Goal: Information Seeking & Learning: Learn about a topic

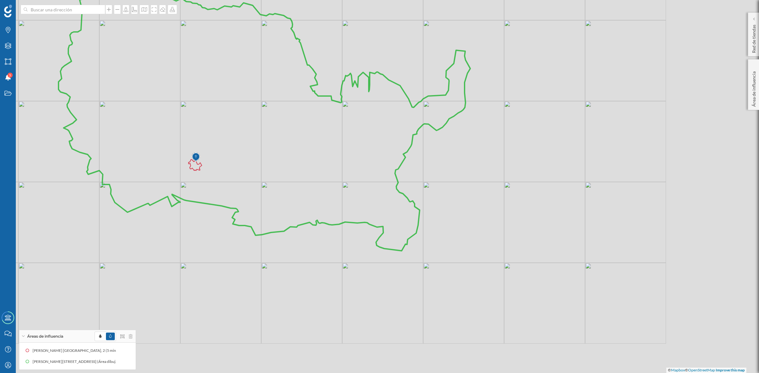
drag, startPoint x: 459, startPoint y: 260, endPoint x: 342, endPoint y: 193, distance: 135.1
click at [342, 193] on icon at bounding box center [264, 117] width 412 height 267
click at [344, 189] on icon at bounding box center [264, 117] width 412 height 267
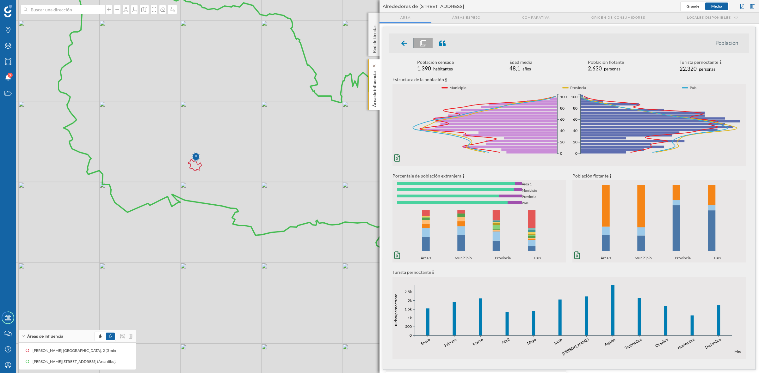
drag, startPoint x: 372, startPoint y: 92, endPoint x: 369, endPoint y: 97, distance: 5.7
click at [372, 92] on p "Área de influencia" at bounding box center [374, 88] width 6 height 38
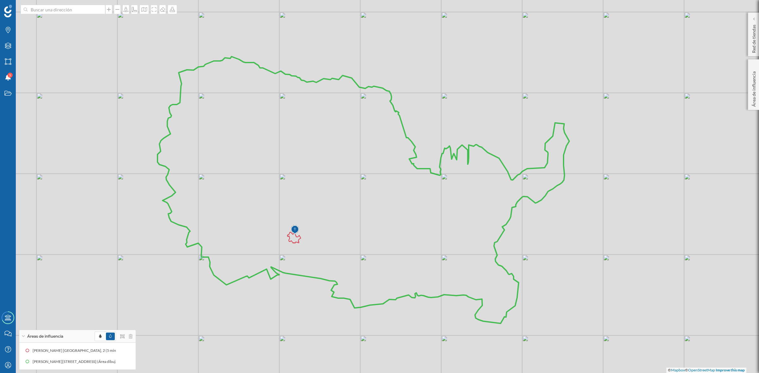
drag, startPoint x: 314, startPoint y: 227, endPoint x: 427, endPoint y: 227, distance: 113.2
click at [412, 293] on div "© Mapbox © OpenStreetMap Improve this map" at bounding box center [379, 186] width 759 height 373
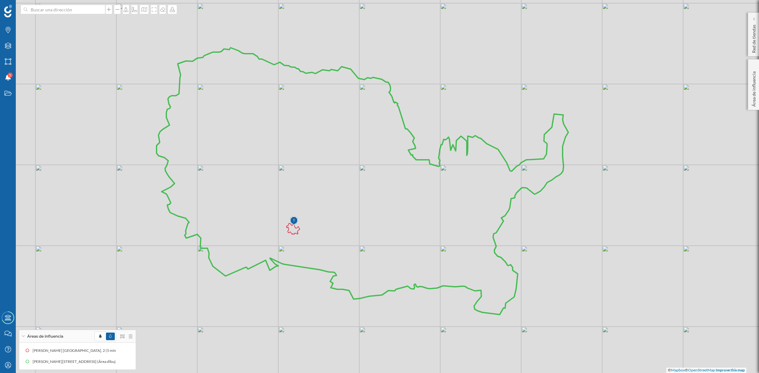
click at [405, 198] on icon at bounding box center [363, 181] width 412 height 267
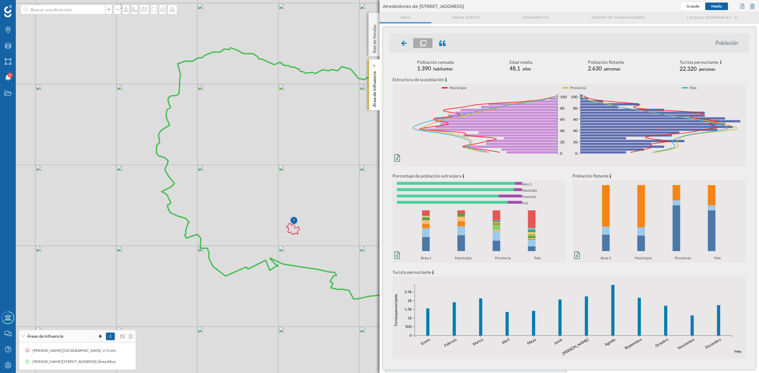
click at [375, 97] on p "Área de influencia" at bounding box center [374, 88] width 6 height 38
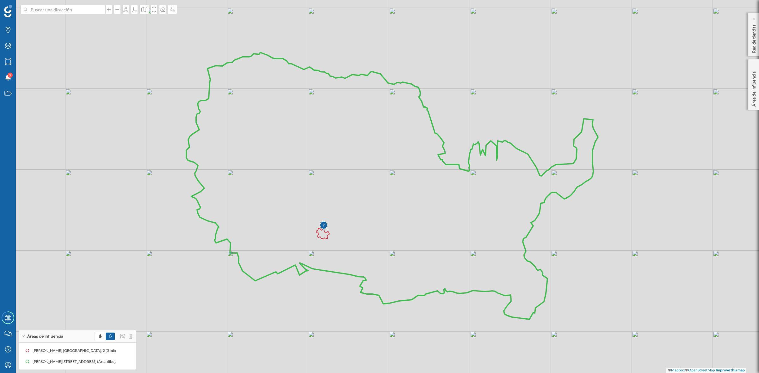
drag, startPoint x: 389, startPoint y: 201, endPoint x: 421, endPoint y: 206, distance: 32.1
click at [421, 206] on icon at bounding box center [392, 185] width 412 height 267
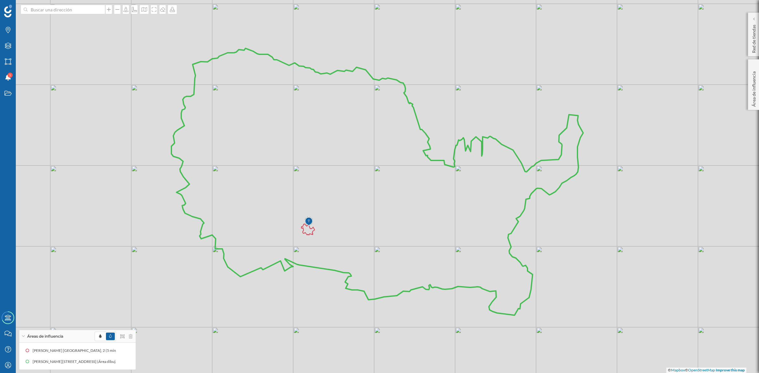
click at [391, 199] on icon at bounding box center [377, 181] width 412 height 267
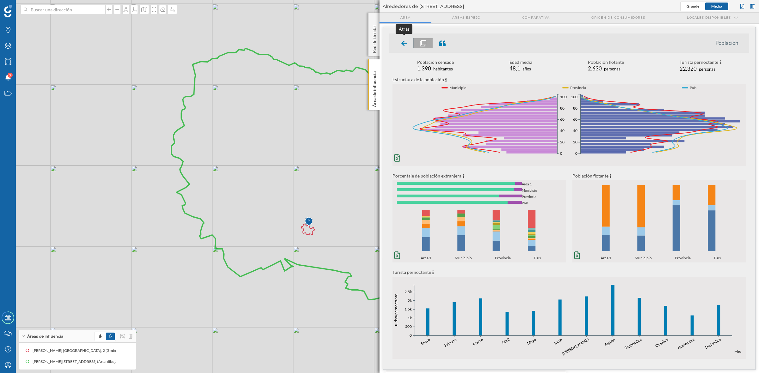
click at [402, 43] on icon at bounding box center [404, 42] width 6 height 5
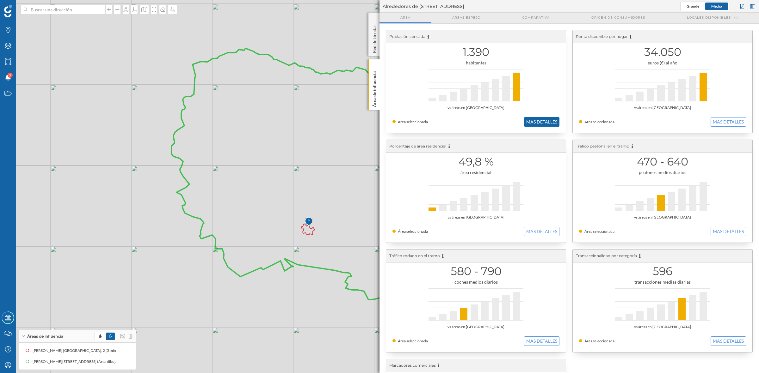
click at [553, 121] on button "MAS DETALLES" at bounding box center [541, 121] width 35 height 9
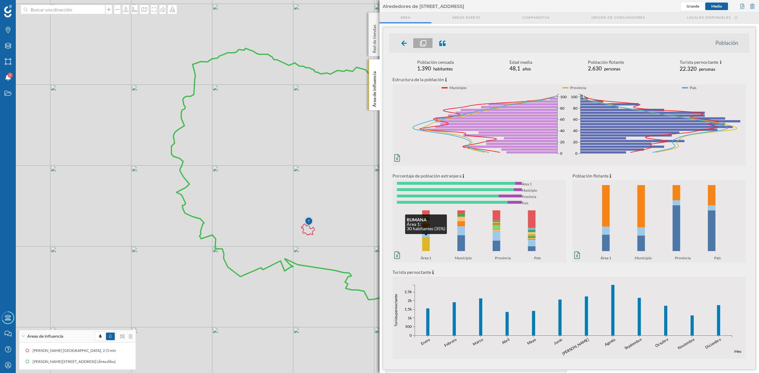
click at [423, 240] on rect at bounding box center [426, 244] width 8 height 14
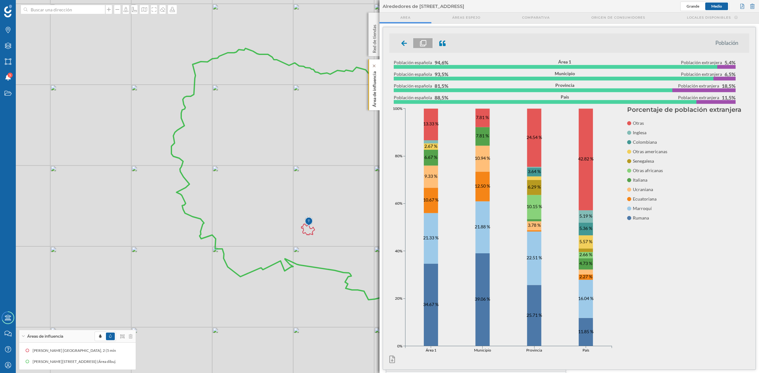
click at [369, 89] on div "Área de influencia" at bounding box center [373, 84] width 11 height 51
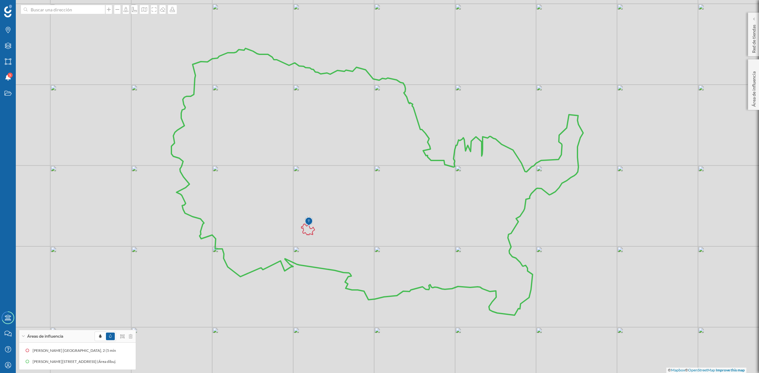
click at [441, 255] on icon at bounding box center [377, 181] width 412 height 267
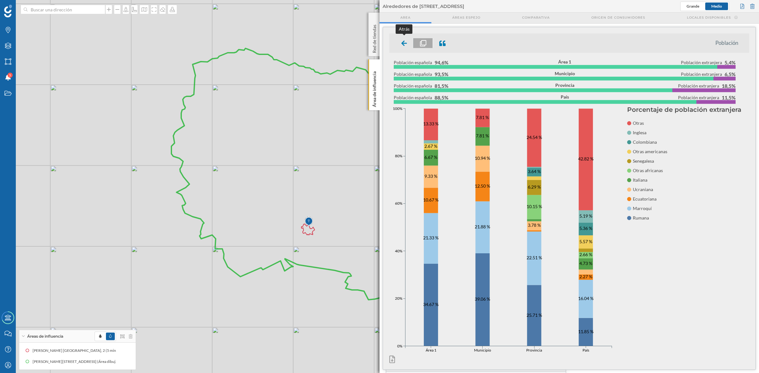
click at [402, 39] on div at bounding box center [404, 43] width 19 height 10
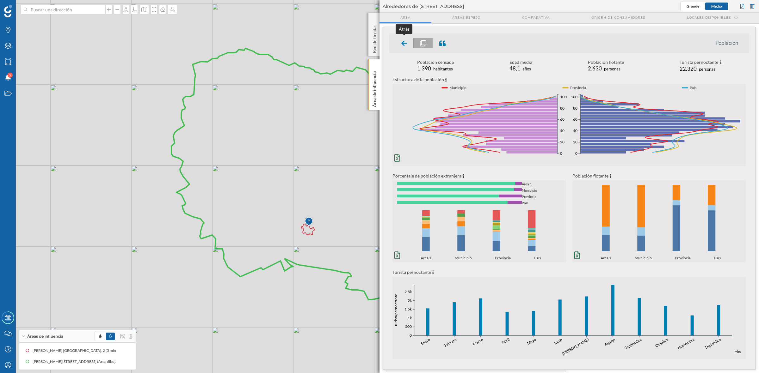
click at [401, 42] on div at bounding box center [404, 43] width 19 height 10
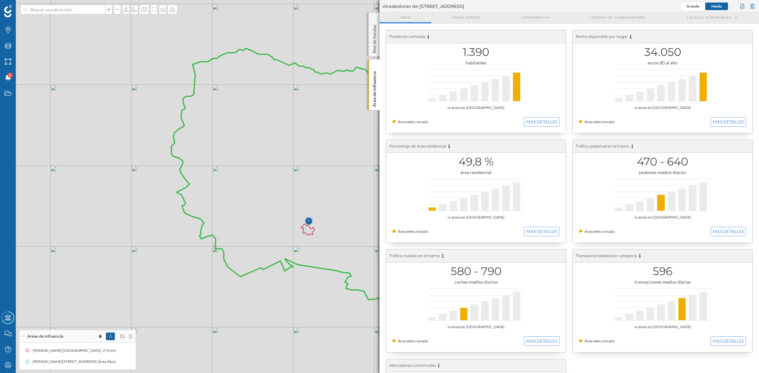
click at [548, 116] on div "1.390 habitantes vs áreas en [GEOGRAPHIC_DATA] Área seleccionada MAS DETALLES" at bounding box center [476, 81] width 180 height 103
click at [547, 120] on button "MAS DETALLES" at bounding box center [541, 121] width 35 height 9
